Goal: Task Accomplishment & Management: Use online tool/utility

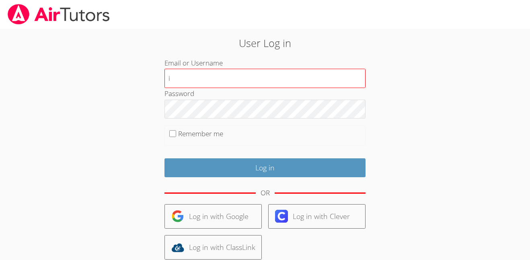
click at [260, 85] on input "i" at bounding box center [264, 78] width 201 height 19
click at [246, 81] on input "i" at bounding box center [264, 78] width 201 height 19
click at [299, 80] on input "i.archundia2" at bounding box center [264, 78] width 201 height 19
type input "[EMAIL_ADDRESS][DOMAIN_NAME]"
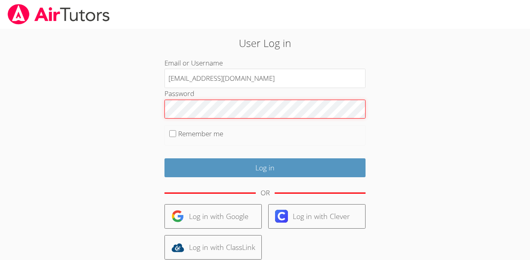
click at [164, 158] on input "Log in" at bounding box center [264, 167] width 201 height 19
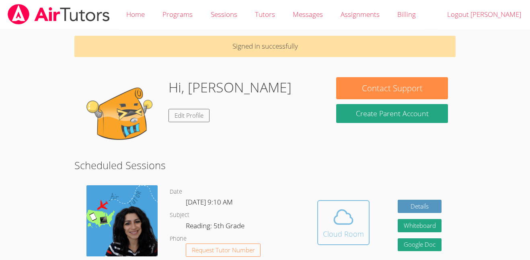
click at [342, 230] on div "Cloud Room" at bounding box center [343, 233] width 41 height 11
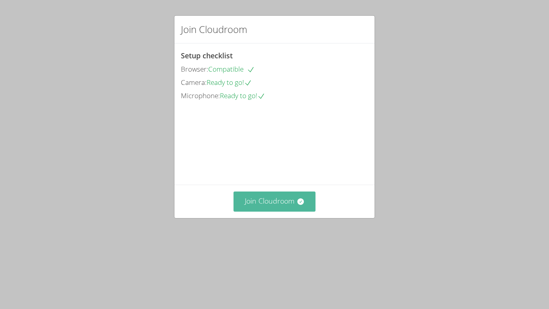
click at [262, 204] on button "Join Cloudroom" at bounding box center [274, 201] width 82 height 20
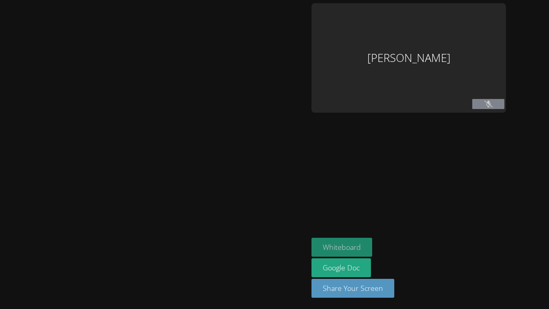
click at [327, 246] on button "Whiteboard" at bounding box center [341, 246] width 61 height 19
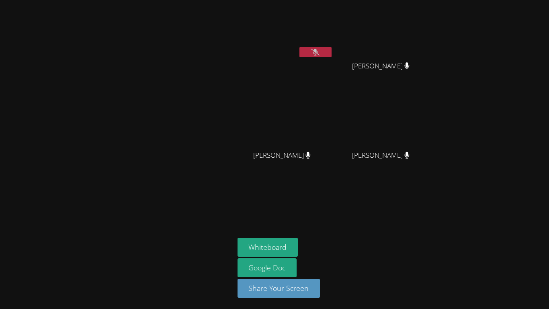
click at [309, 51] on button at bounding box center [315, 52] width 32 height 10
